Goal: Register for event/course

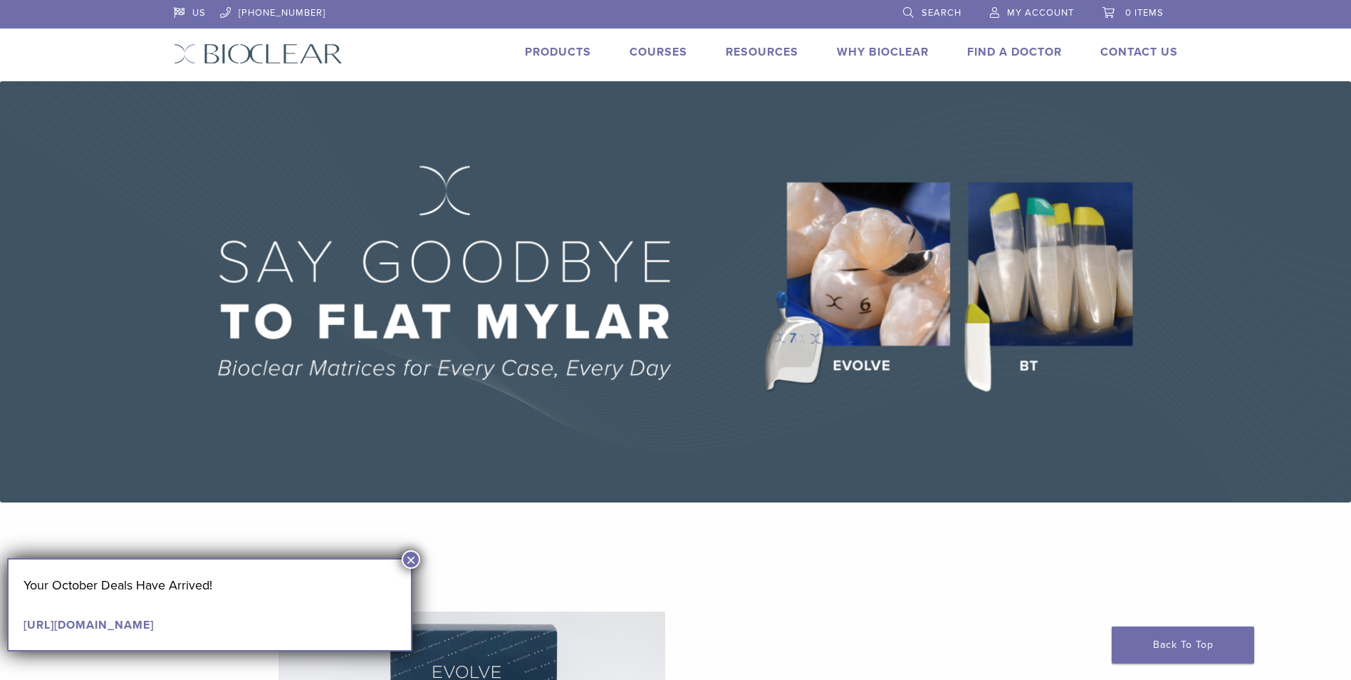
click at [672, 55] on link "Courses" at bounding box center [659, 52] width 58 height 14
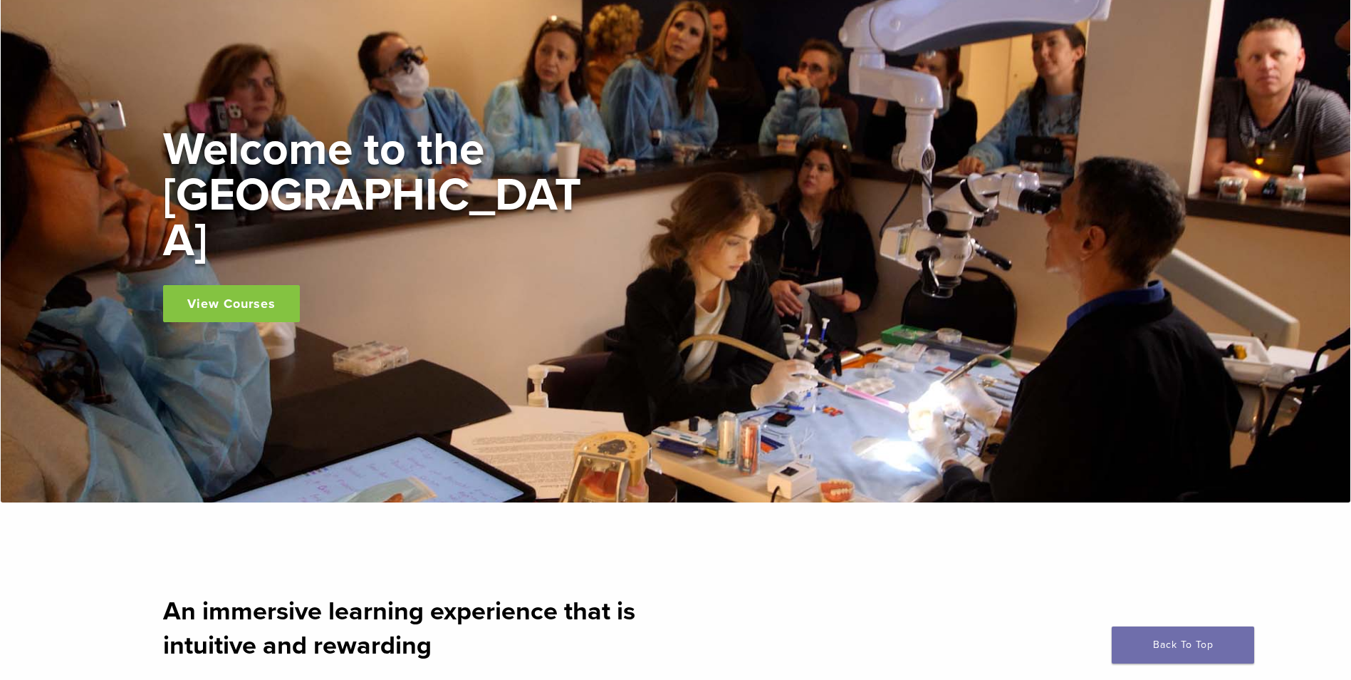
scroll to position [142, 0]
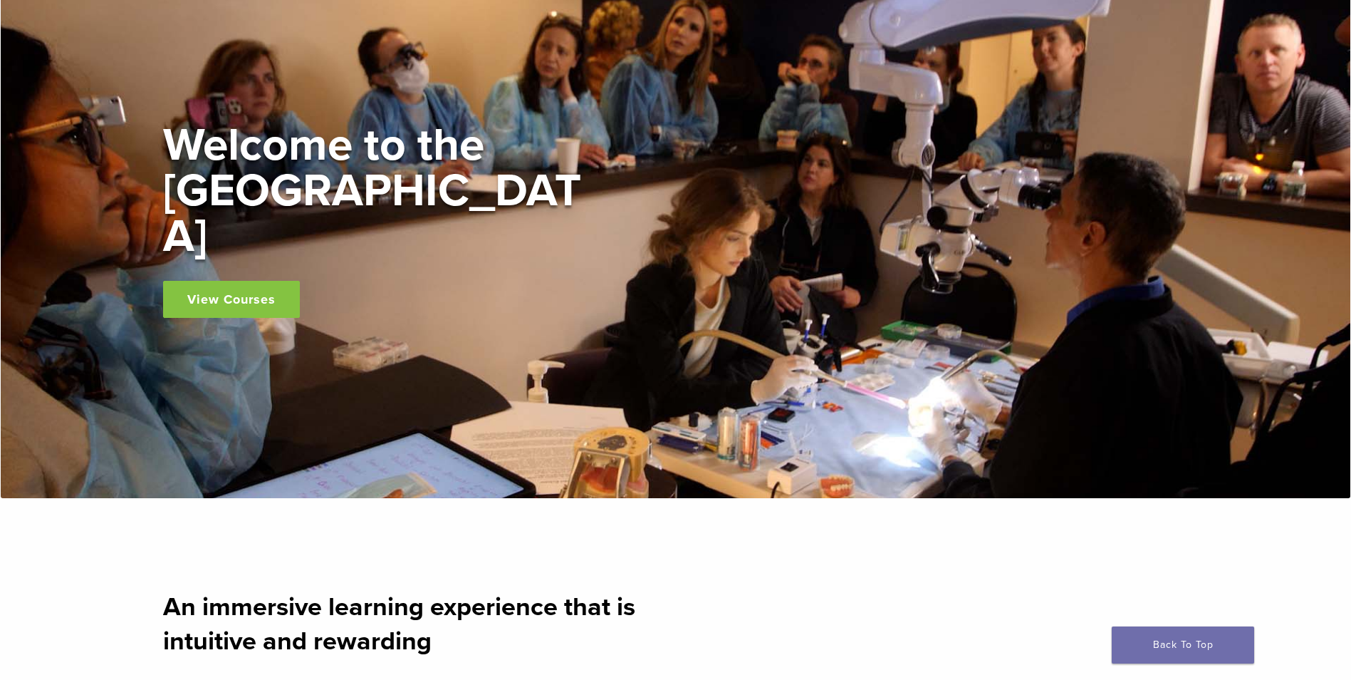
click at [253, 283] on link "View Courses" at bounding box center [231, 299] width 137 height 37
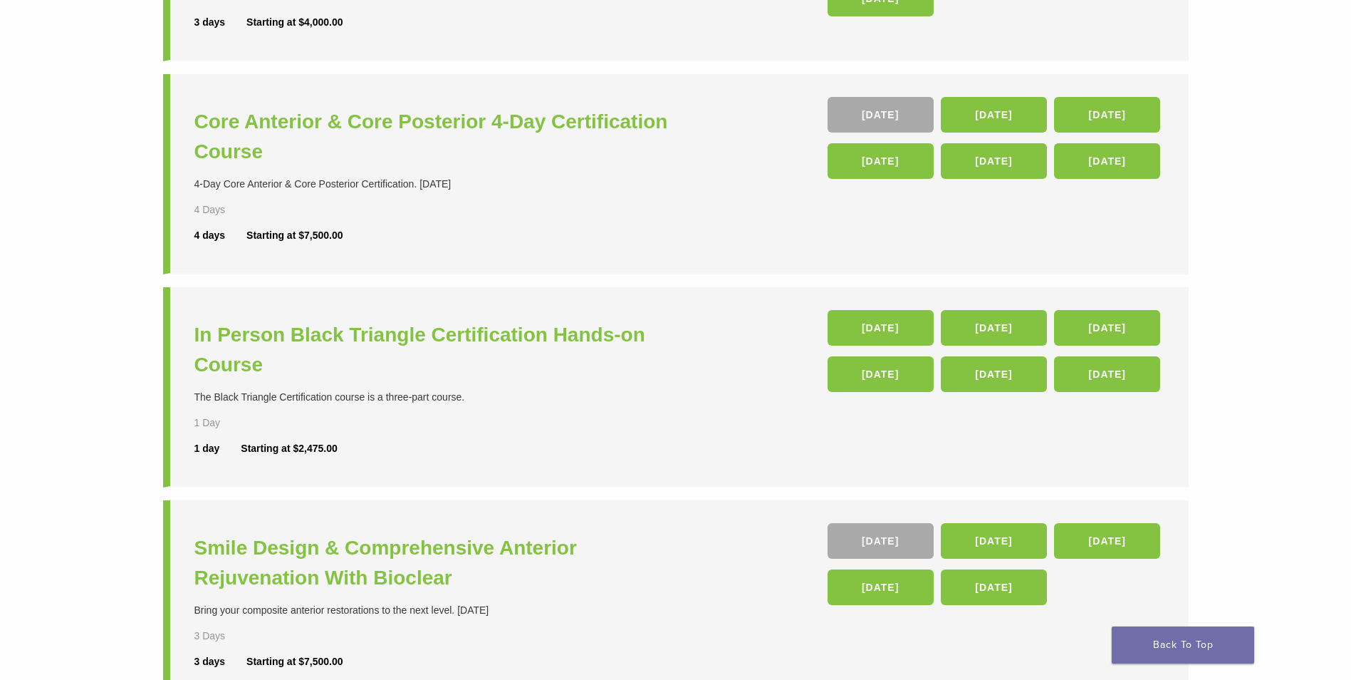
scroll to position [427, 0]
